Goal: Task Accomplishment & Management: Manage account settings

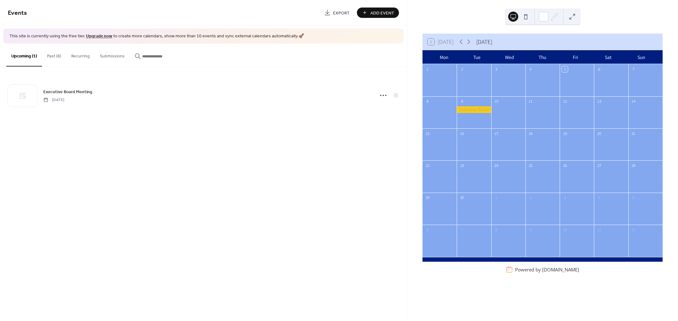
click at [372, 7] on div "Events Export Add Event" at bounding box center [203, 12] width 407 height 25
click at [372, 10] on span "Add Event" at bounding box center [383, 13] width 24 height 7
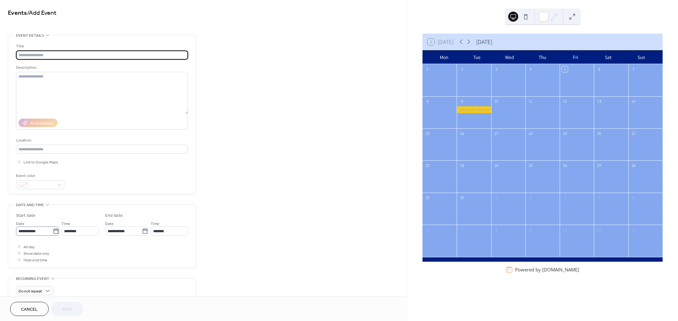
click at [55, 230] on icon at bounding box center [56, 231] width 6 height 6
click at [53, 230] on input "**********" at bounding box center [34, 231] width 37 height 9
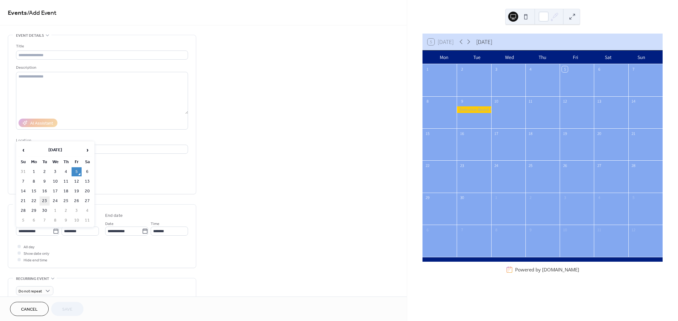
click at [45, 200] on td "23" at bounding box center [45, 201] width 10 height 9
type input "**********"
click at [50, 232] on input "**********" at bounding box center [34, 231] width 37 height 9
click at [34, 202] on td "22" at bounding box center [34, 201] width 10 height 9
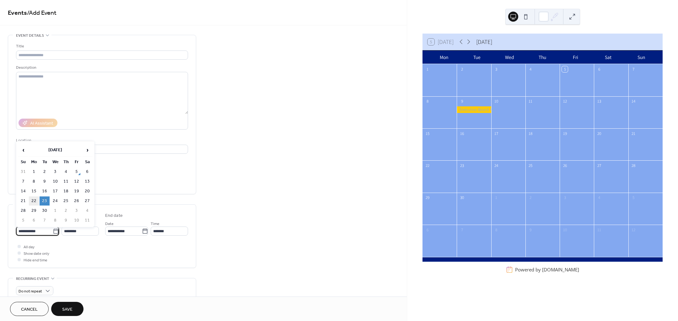
type input "**********"
click at [27, 246] on span "All day" at bounding box center [29, 247] width 11 height 7
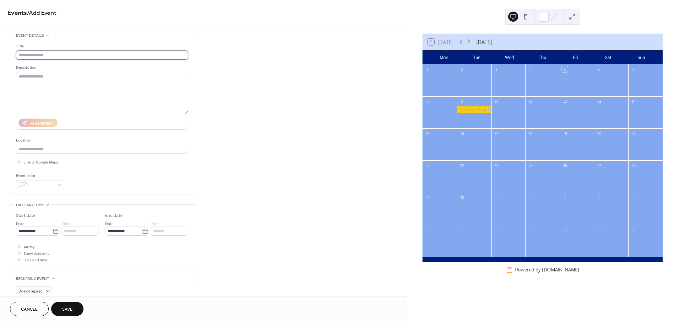
click at [81, 58] on input "text" at bounding box center [102, 55] width 172 height 9
type input "**********"
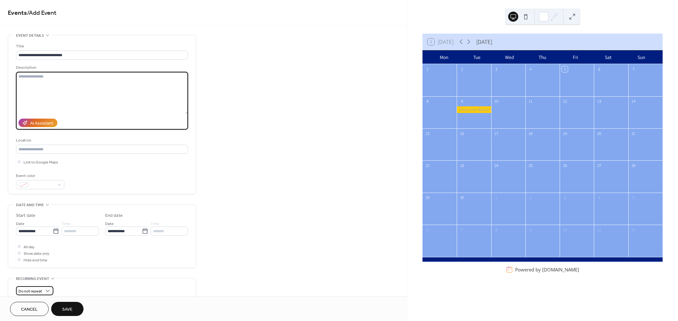
click at [52, 291] on div "Do not repeat" at bounding box center [34, 290] width 37 height 9
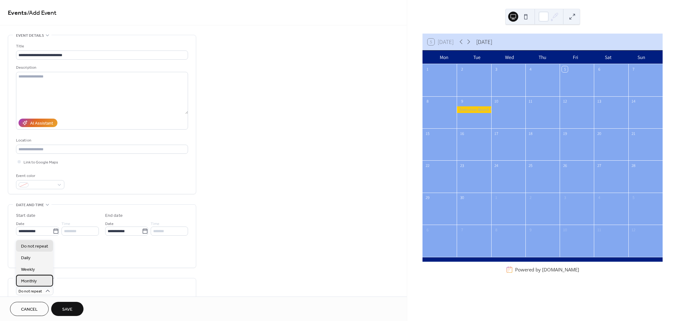
click at [39, 278] on div "Monthly" at bounding box center [34, 281] width 37 height 12
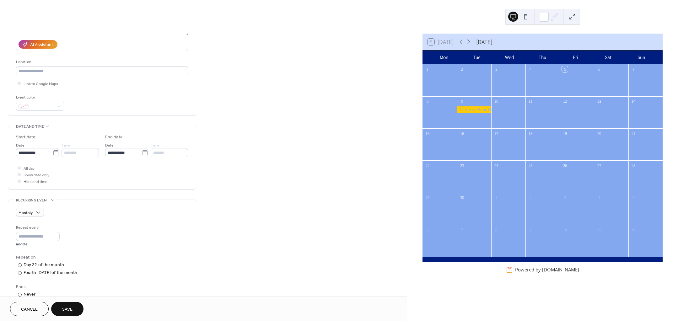
scroll to position [118, 0]
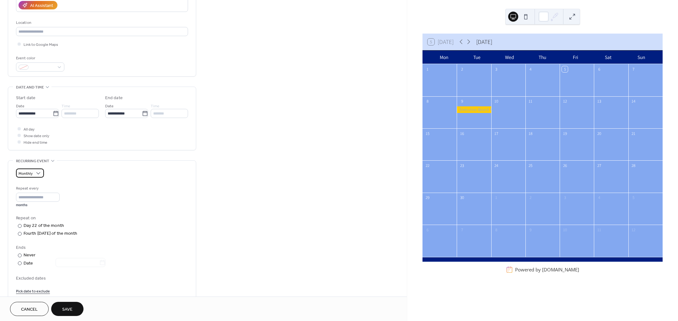
click at [31, 177] on span "Monthly" at bounding box center [26, 173] width 14 height 7
click at [31, 183] on span "Do not repeat" at bounding box center [34, 185] width 27 height 7
click at [64, 307] on span "Save" at bounding box center [67, 310] width 10 height 7
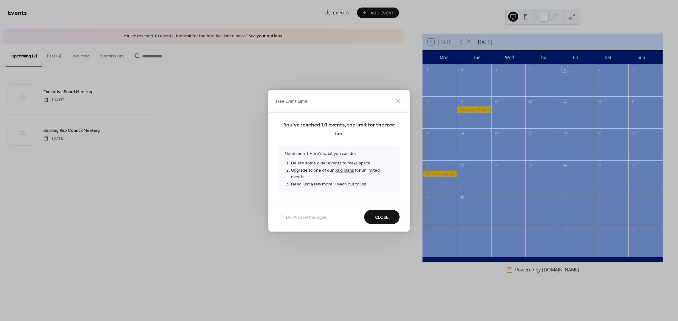
click at [390, 217] on button "Close" at bounding box center [381, 217] width 35 height 14
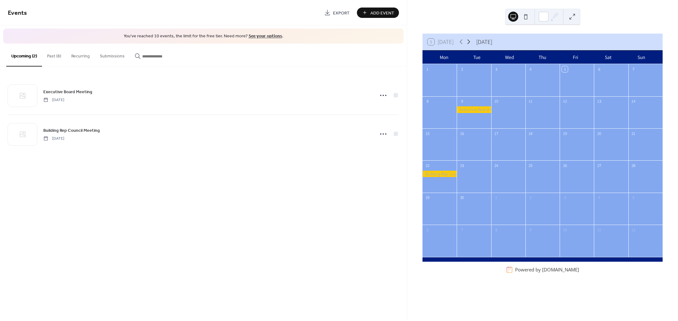
click at [471, 42] on icon at bounding box center [469, 42] width 8 height 8
click at [473, 174] on div at bounding box center [474, 180] width 34 height 19
click at [440, 165] on div "20" at bounding box center [440, 165] width 34 height 10
click at [431, 166] on div "20" at bounding box center [428, 166] width 6 height 6
click at [377, 6] on div "Events Export Add Event" at bounding box center [203, 12] width 407 height 25
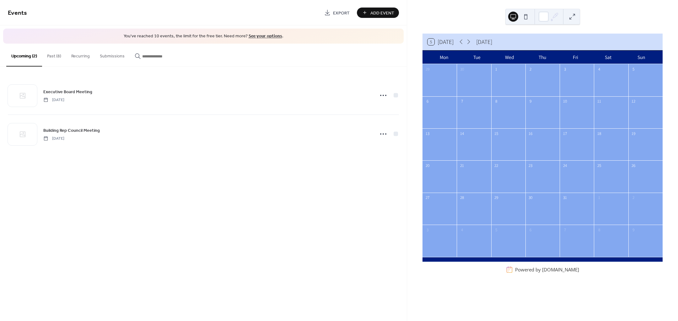
click at [376, 12] on div "Add Event" at bounding box center [378, 13] width 42 height 10
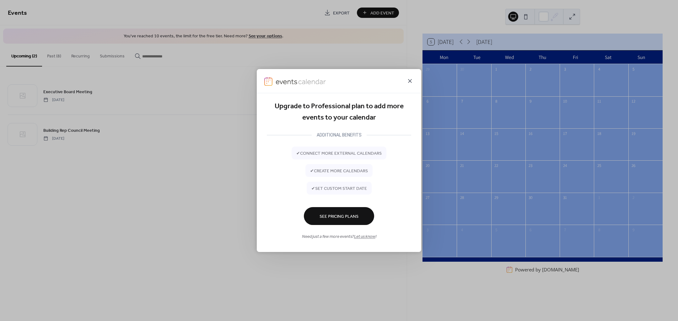
click at [412, 81] on icon at bounding box center [410, 81] width 8 height 8
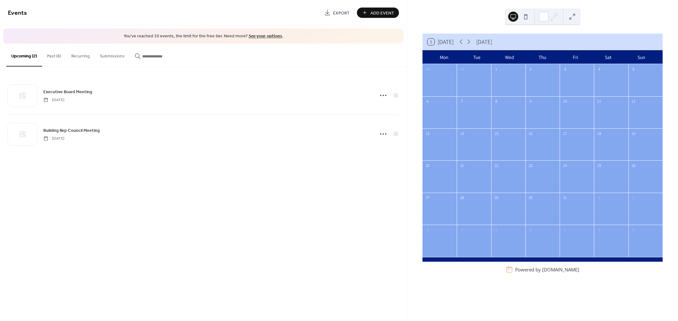
click at [60, 55] on button "Past (8)" at bounding box center [54, 55] width 24 height 22
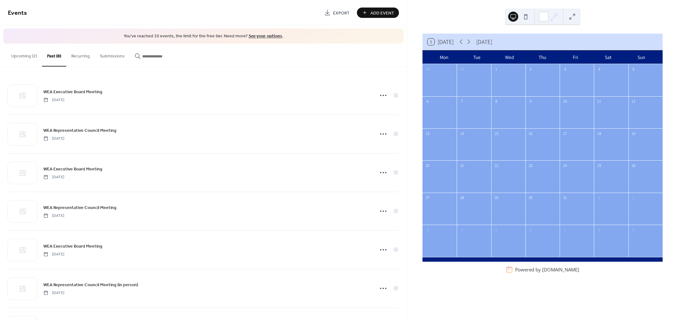
click at [17, 59] on button "Upcoming (2)" at bounding box center [24, 55] width 36 height 22
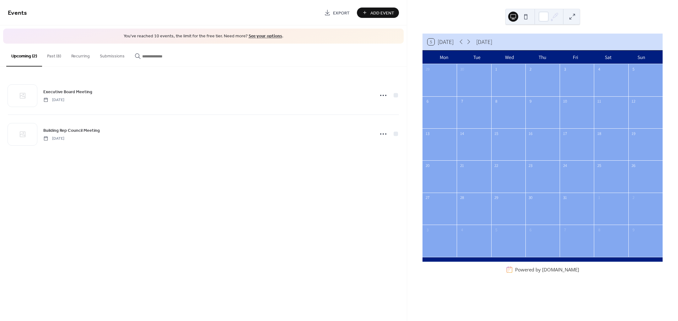
click at [69, 52] on button "Recurring" at bounding box center [80, 55] width 29 height 22
click at [10, 60] on button "Upcoming (2)" at bounding box center [24, 55] width 36 height 22
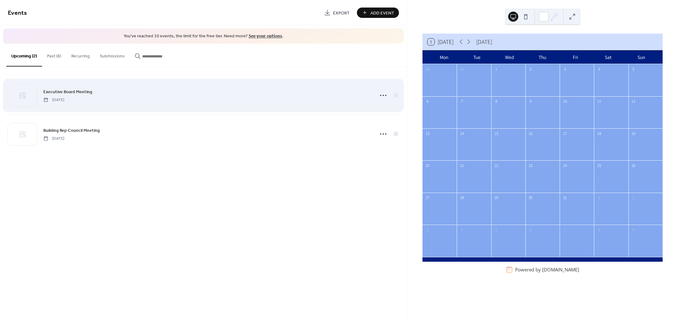
click at [78, 92] on span "Executive Board Meeting" at bounding box center [67, 92] width 49 height 7
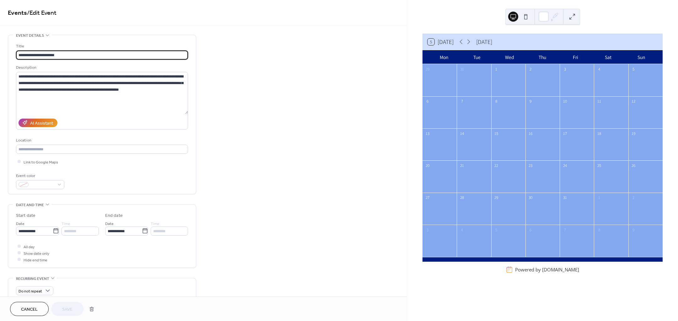
scroll to position [124, 0]
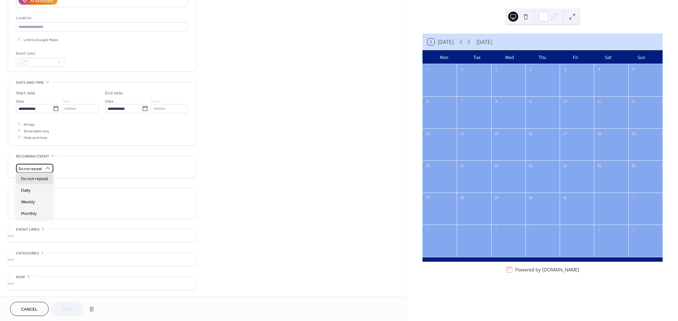
click at [42, 171] on div "Do not repeat" at bounding box center [34, 168] width 37 height 9
click at [44, 210] on div "Monthly" at bounding box center [34, 214] width 37 height 12
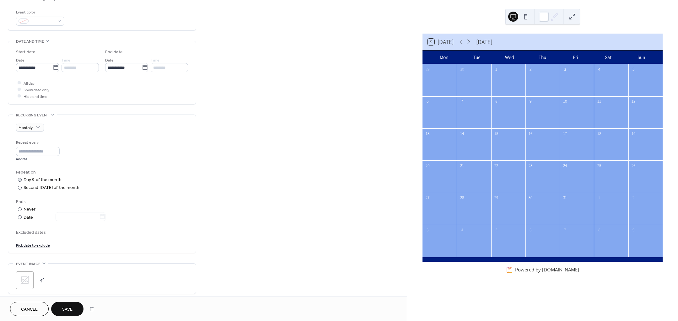
scroll to position [203, 0]
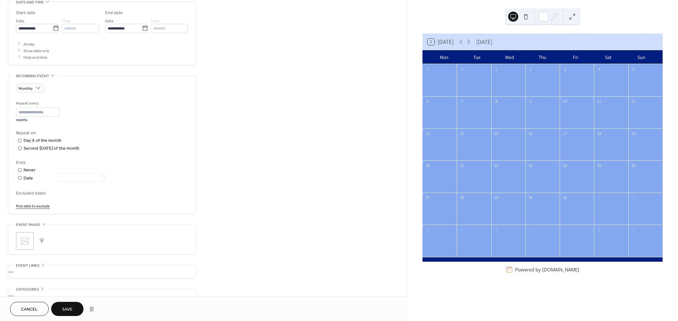
click at [35, 205] on link "Pick date to exclude" at bounding box center [33, 206] width 34 height 7
click at [140, 178] on div "Ends ​ Never ​ Date" at bounding box center [102, 171] width 172 height 23
click at [30, 140] on div "Day 9 of the month" at bounding box center [43, 141] width 38 height 7
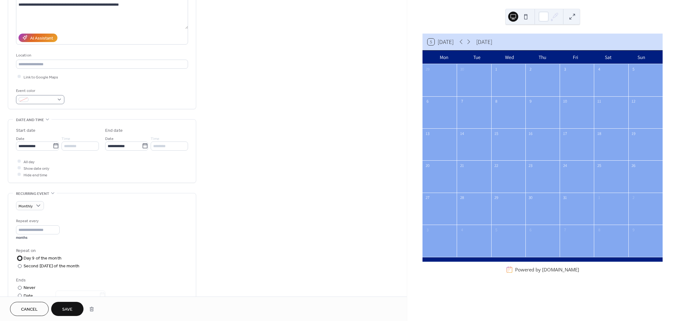
scroll to position [46, 0]
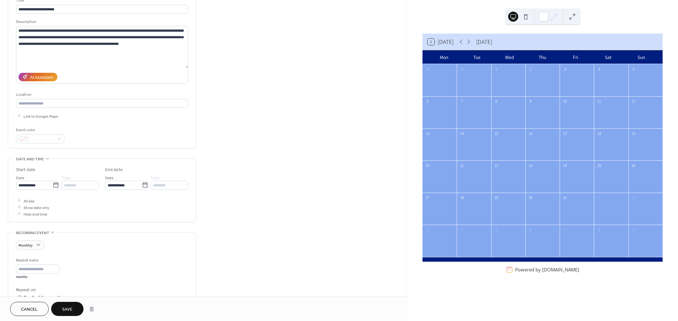
click at [26, 313] on span "Cancel" at bounding box center [29, 310] width 17 height 7
